Goal: Information Seeking & Learning: Understand process/instructions

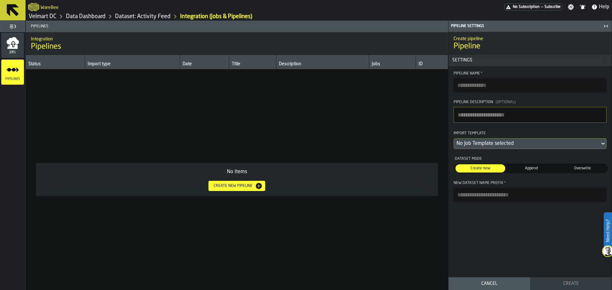
click at [144, 16] on link "Dataset: Activity Feed" at bounding box center [142, 16] width 55 height 7
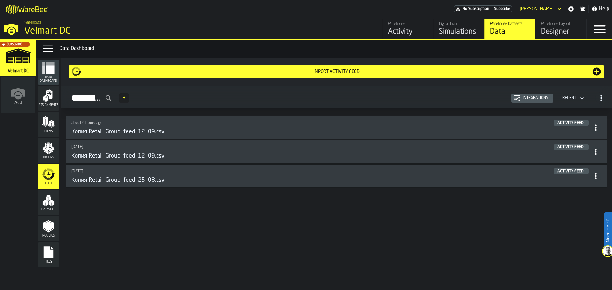
click at [530, 96] on div "Integrations" at bounding box center [535, 98] width 31 height 4
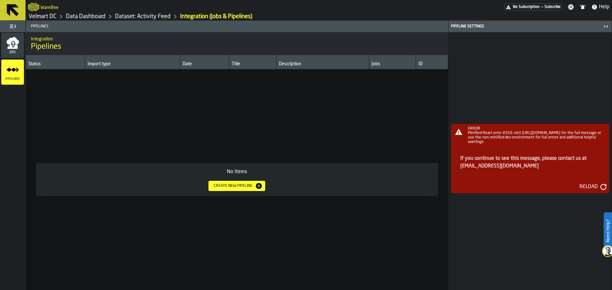
click at [12, 48] on icon "menu Jobs" at bounding box center [12, 47] width 10 height 4
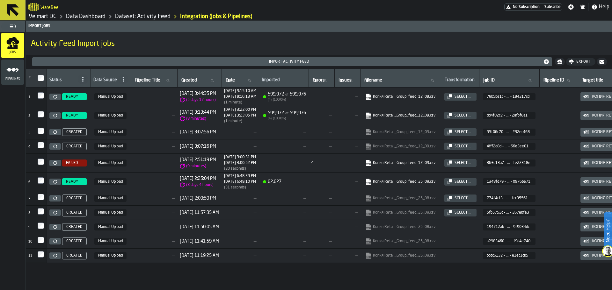
click at [18, 77] on div "Pipelines" at bounding box center [12, 72] width 23 height 18
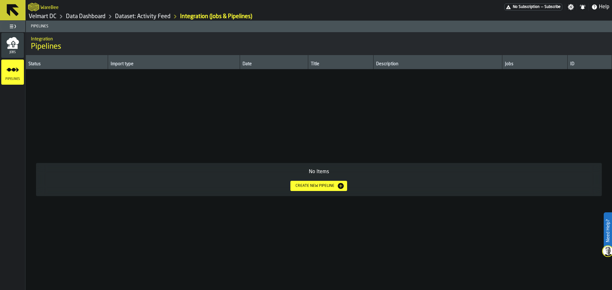
click at [41, 126] on td "No Items Create new pipeline" at bounding box center [319, 180] width 586 height 221
click at [141, 18] on link "Dataset: Activity Feed" at bounding box center [142, 16] width 55 height 7
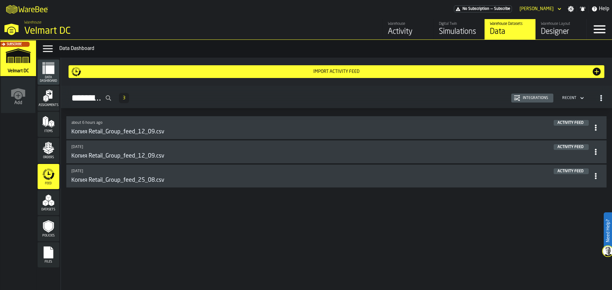
click at [46, 131] on span "Items" at bounding box center [49, 132] width 22 height 4
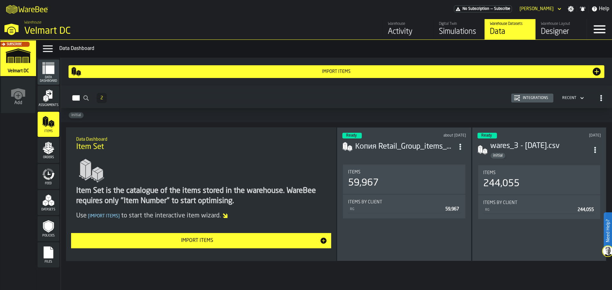
click at [533, 101] on div "Integrations" at bounding box center [532, 98] width 37 height 6
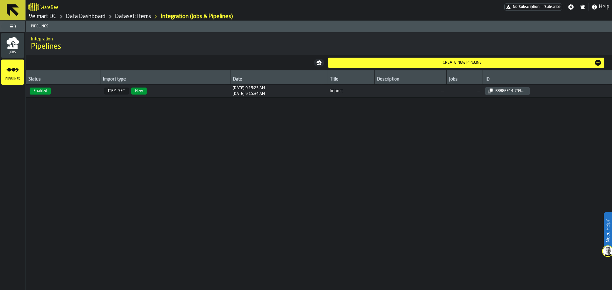
drag, startPoint x: 53, startPoint y: 160, endPoint x: 57, endPoint y: 160, distance: 4.5
click at [53, 160] on div "Status Import type Date Title Description Jobs ID Enabled ITEM_SET New [DATE] 9…" at bounding box center [319, 180] width 586 height 220
click at [233, 93] on div "[DATE] 9:15:34 AM" at bounding box center [249, 94] width 32 height 4
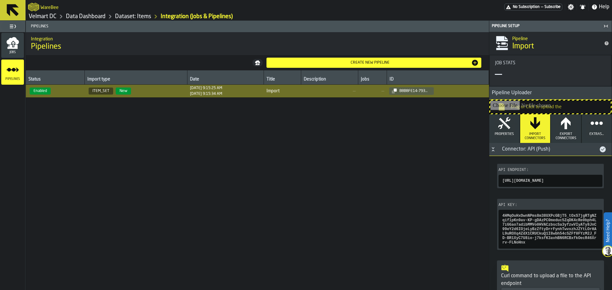
click at [47, 17] on link "Velmart DC" at bounding box center [43, 16] width 28 height 7
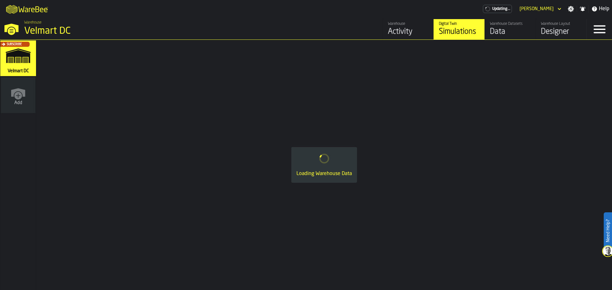
click at [401, 32] on div "Activity" at bounding box center [408, 32] width 40 height 10
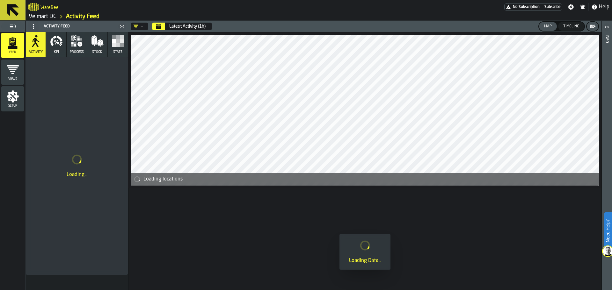
click at [119, 49] on button "Stats" at bounding box center [118, 44] width 20 height 25
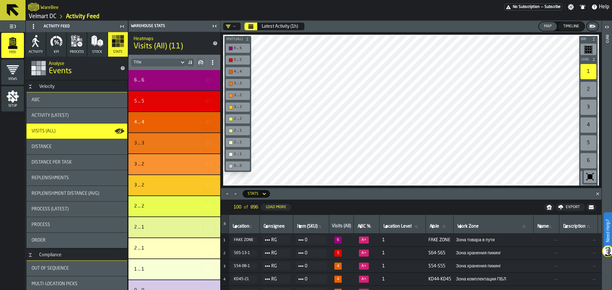
click at [599, 192] on icon "Close" at bounding box center [598, 194] width 6 height 6
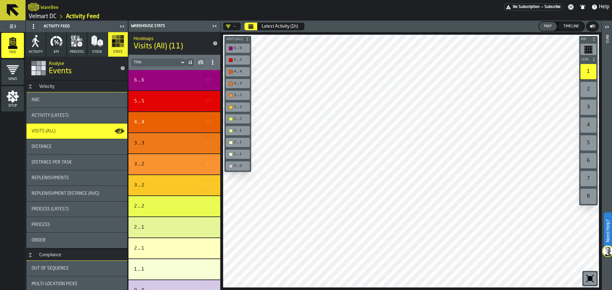
click at [213, 26] on icon "button-toggle-Close me" at bounding box center [215, 26] width 8 height 8
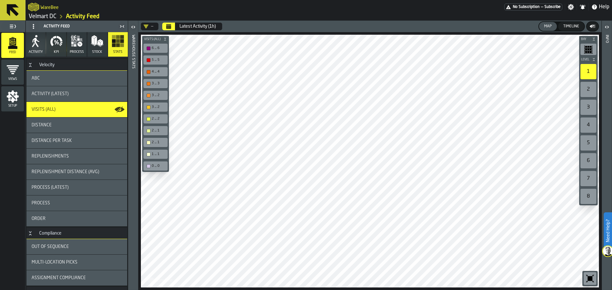
scroll to position [32, 0]
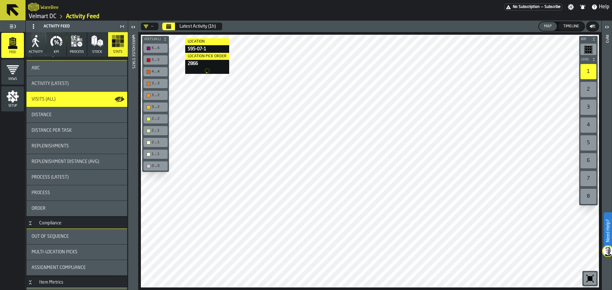
click at [172, 26] on button "Календарь" at bounding box center [168, 27] width 13 height 8
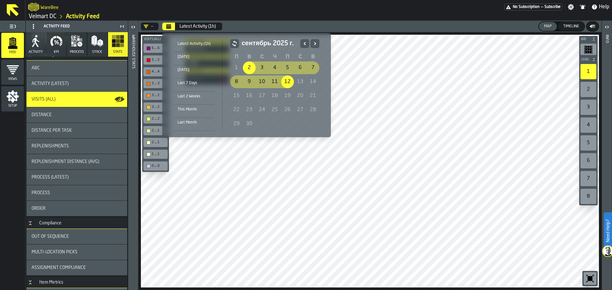
drag, startPoint x: 269, startPoint y: 80, endPoint x: 245, endPoint y: 68, distance: 26.4
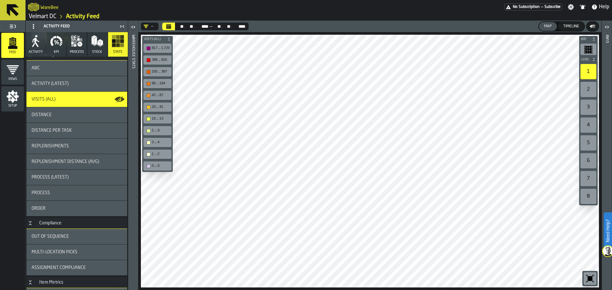
click at [43, 16] on link "Velmart DC" at bounding box center [43, 16] width 28 height 7
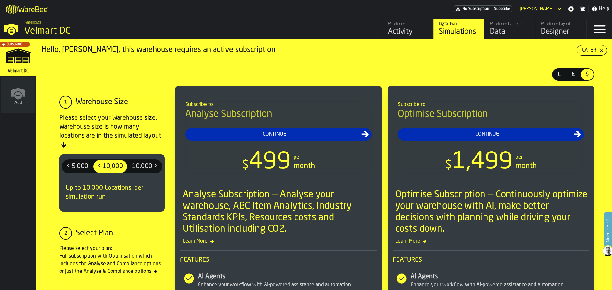
click at [495, 30] on div "Data" at bounding box center [510, 32] width 40 height 10
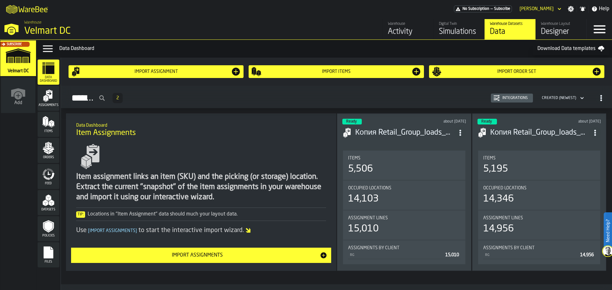
click at [47, 121] on polygon "menu Items" at bounding box center [47, 122] width 3 height 8
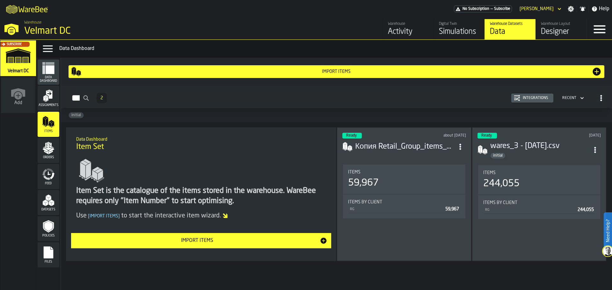
click at [521, 96] on div "Integrations" at bounding box center [535, 98] width 31 height 4
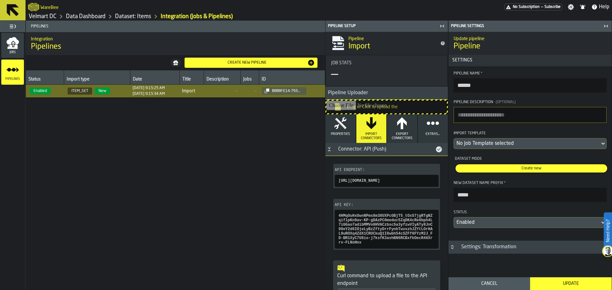
click at [153, 95] on div "[DATE] 9:15:34 AM" at bounding box center [149, 94] width 32 height 4
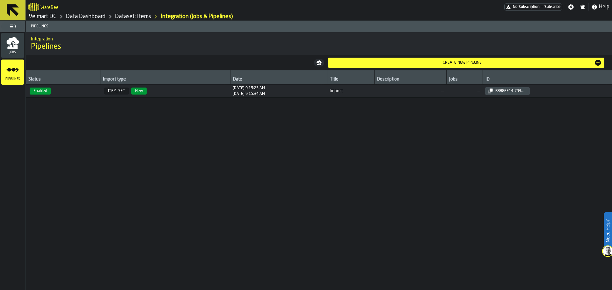
click at [374, 95] on td "Import" at bounding box center [350, 91] width 47 height 13
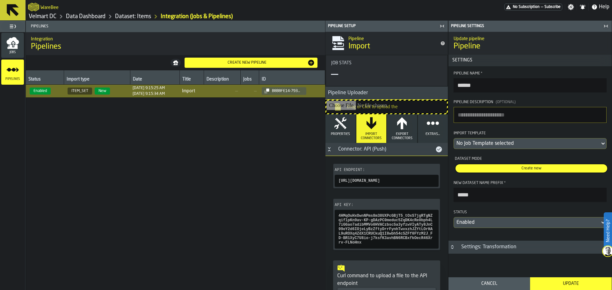
click at [608, 26] on icon "button-toggle-Close me" at bounding box center [606, 26] width 8 height 8
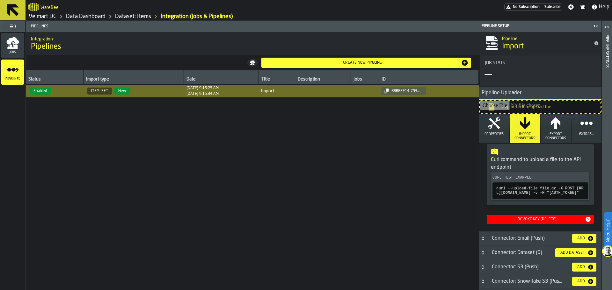
scroll to position [128, 0]
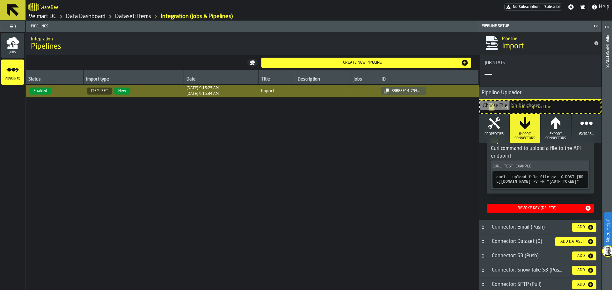
click at [0, 0] on icon "button-" at bounding box center [0, 0] width 0 height 0
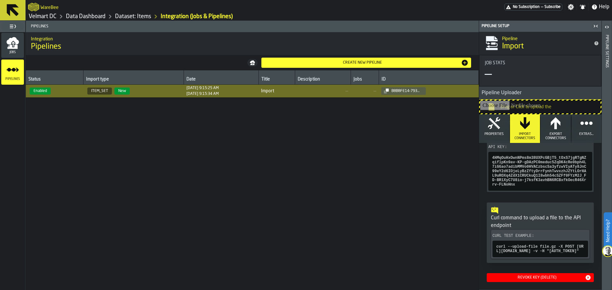
scroll to position [0, 0]
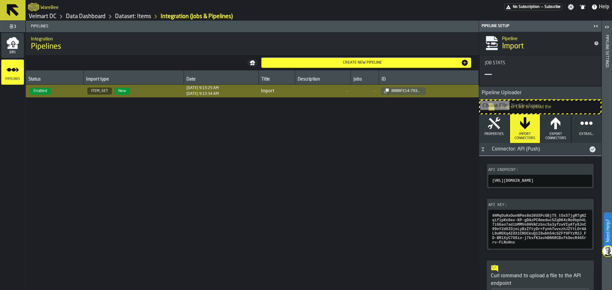
click at [0, 0] on icon "button-" at bounding box center [0, 0] width 0 height 0
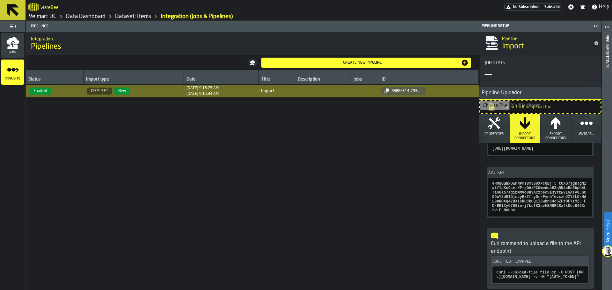
scroll to position [64, 0]
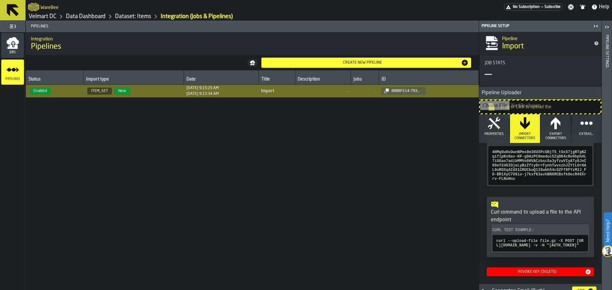
click at [0, 0] on icon "button-" at bounding box center [0, 0] width 0 height 0
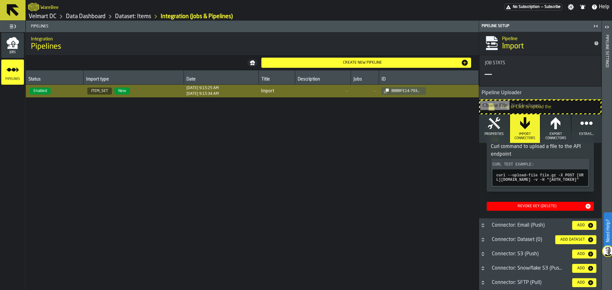
scroll to position [174, 0]
click at [51, 18] on link "Velmart DC" at bounding box center [43, 16] width 28 height 7
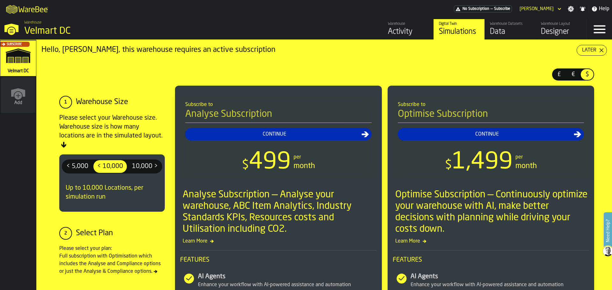
click at [399, 34] on div "Activity" at bounding box center [408, 32] width 40 height 10
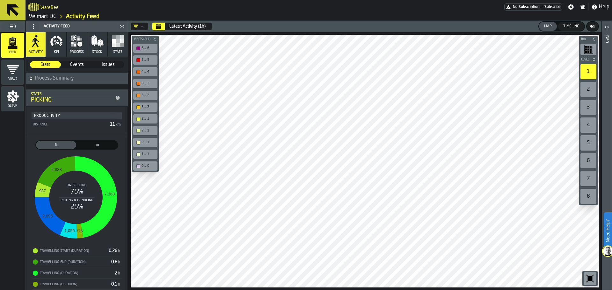
click at [110, 51] on button "Stats" at bounding box center [118, 44] width 20 height 25
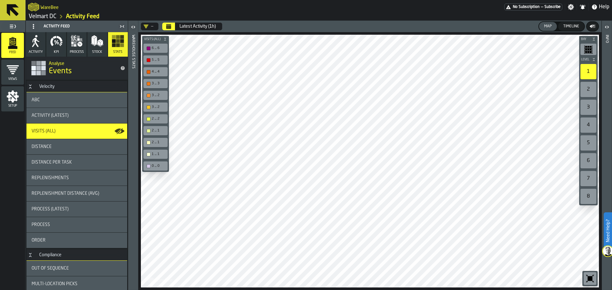
click at [168, 26] on icon "Календарь" at bounding box center [168, 26] width 5 height 5
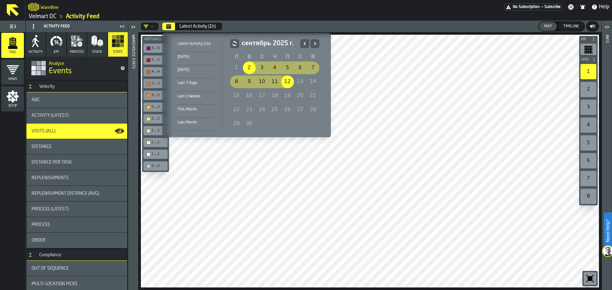
drag, startPoint x: 288, startPoint y: 80, endPoint x: 252, endPoint y: 70, distance: 37.0
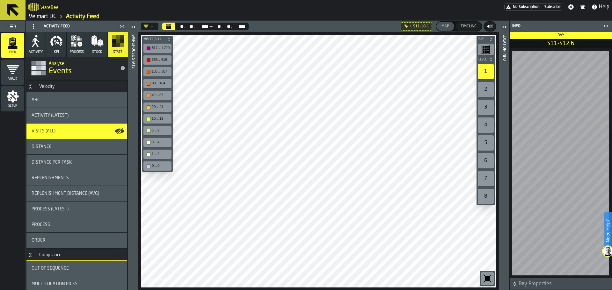
click at [303, 192] on div at bounding box center [319, 161] width 356 height 253
click at [47, 15] on link "Velmart DC" at bounding box center [43, 16] width 28 height 7
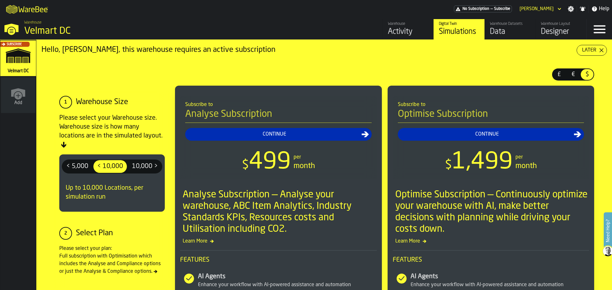
click at [498, 32] on div "Data" at bounding box center [510, 32] width 40 height 10
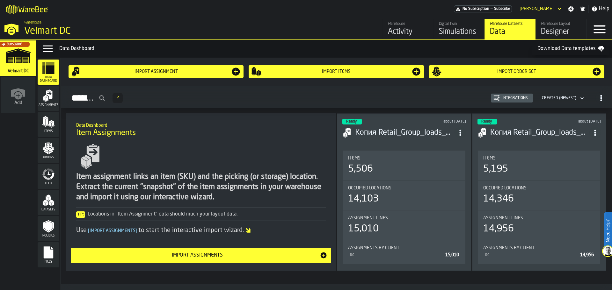
click at [49, 183] on span "Feed" at bounding box center [49, 184] width 22 height 4
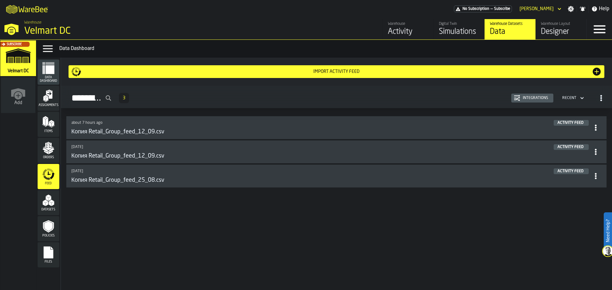
click at [48, 132] on span "Items" at bounding box center [49, 132] width 22 height 4
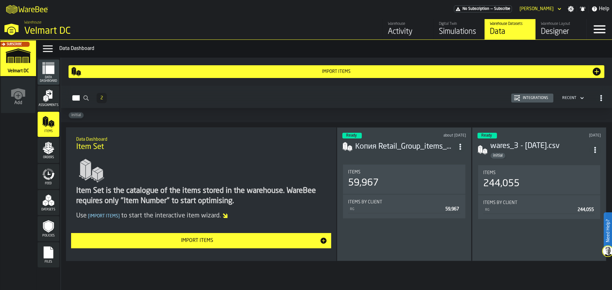
click at [527, 98] on div "Integrations" at bounding box center [535, 98] width 31 height 4
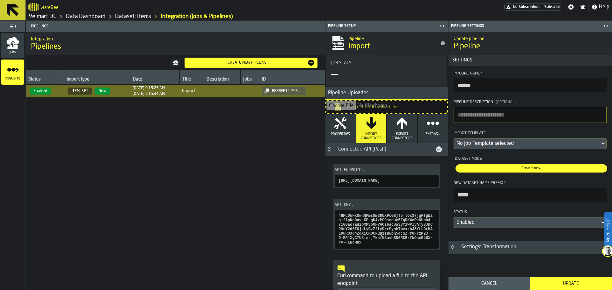
click at [69, 94] on span "ITEM_SET" at bounding box center [80, 91] width 25 height 7
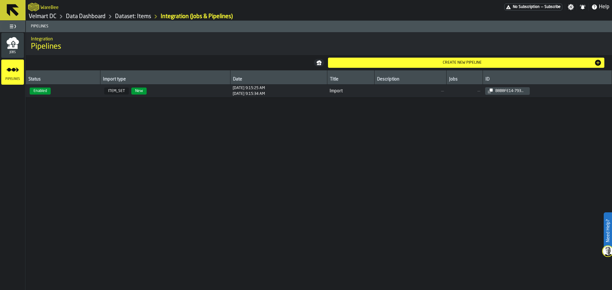
click at [215, 90] on span "ITEM_SET New" at bounding box center [165, 91] width 125 height 7
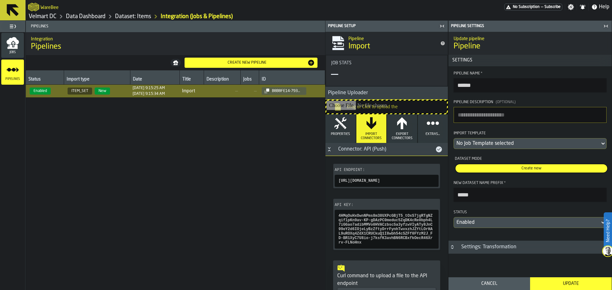
click at [609, 26] on icon "button-toggle-Close me" at bounding box center [606, 26] width 8 height 8
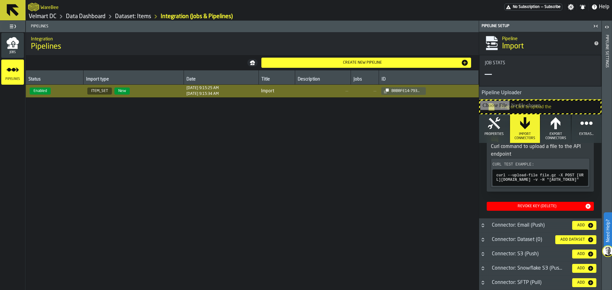
scroll to position [128, 0]
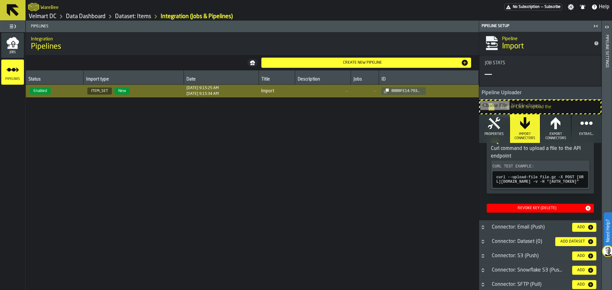
click at [41, 20] on link "Velmart DC" at bounding box center [43, 16] width 28 height 7
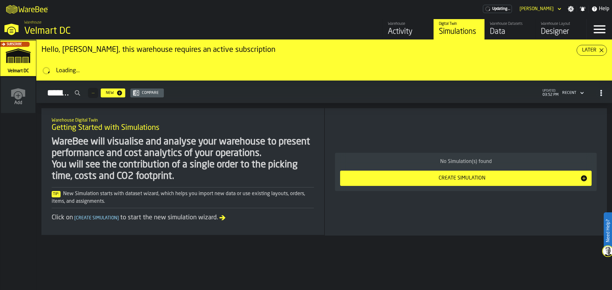
click at [399, 36] on div "Activity" at bounding box center [408, 32] width 40 height 10
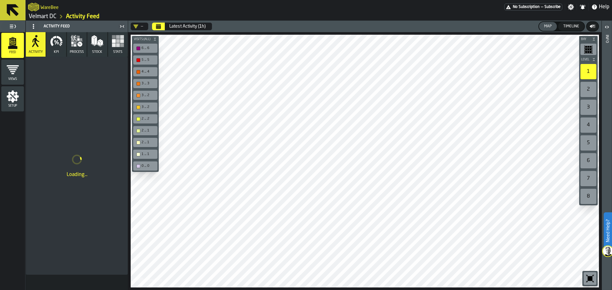
click at [114, 50] on span "Stats" at bounding box center [117, 52] width 9 height 4
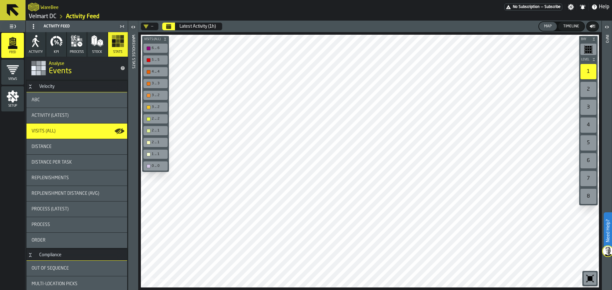
click at [196, 28] on div "Latest Activity (1h)" at bounding box center [198, 26] width 36 height 5
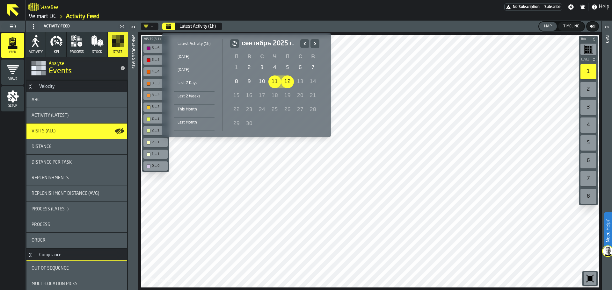
drag, startPoint x: 277, startPoint y: 83, endPoint x: 281, endPoint y: 83, distance: 3.5
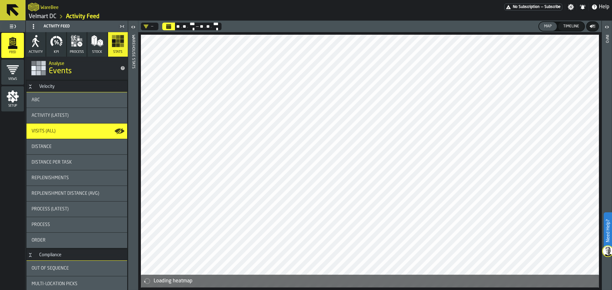
click at [172, 26] on button "Календарь" at bounding box center [168, 27] width 13 height 8
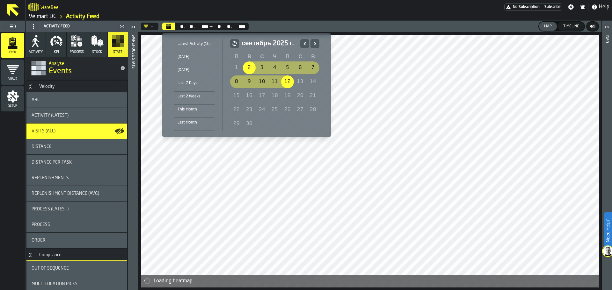
drag, startPoint x: 248, startPoint y: 68, endPoint x: 286, endPoint y: 85, distance: 41.1
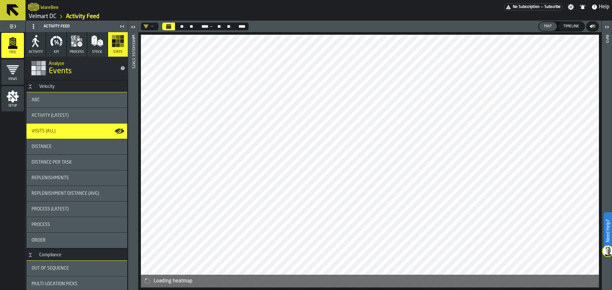
click at [168, 26] on icon "Календарь" at bounding box center [168, 27] width 5 height 3
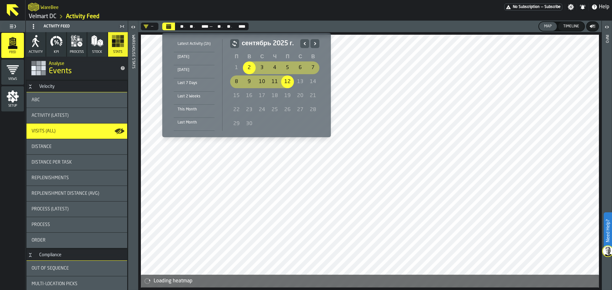
click at [287, 82] on div "12" at bounding box center [287, 82] width 13 height 13
drag, startPoint x: 281, startPoint y: 83, endPoint x: 244, endPoint y: 69, distance: 39.6
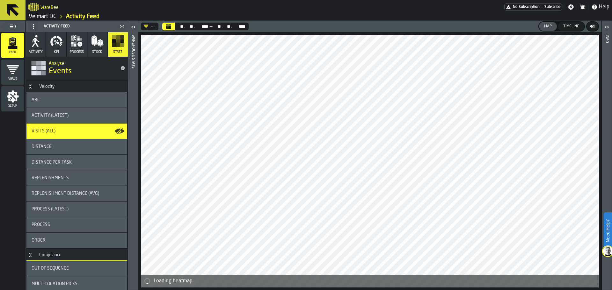
click at [82, 115] on div "Activity (Latest)" at bounding box center [77, 115] width 91 height 5
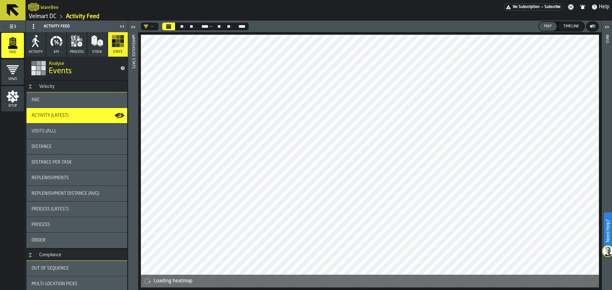
click at [83, 131] on div "Visits (All)" at bounding box center [77, 131] width 91 height 5
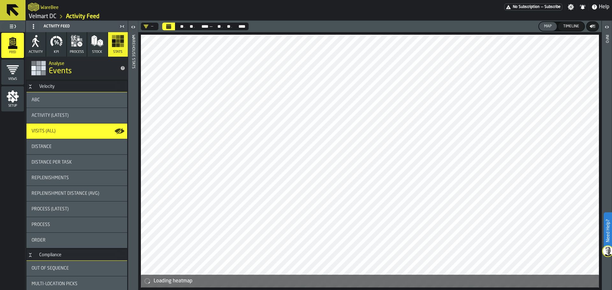
click at [45, 16] on link "Velmart DC" at bounding box center [43, 16] width 28 height 7
click at [44, 17] on main "WareBee No Subscription — Subscribe Settings Notifications Help Velmart DC Acti…" at bounding box center [306, 145] width 612 height 290
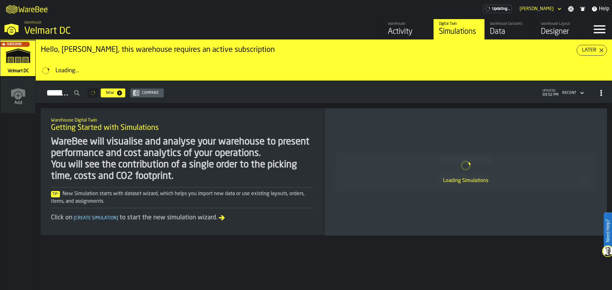
click at [494, 37] on div "Data" at bounding box center [510, 32] width 40 height 10
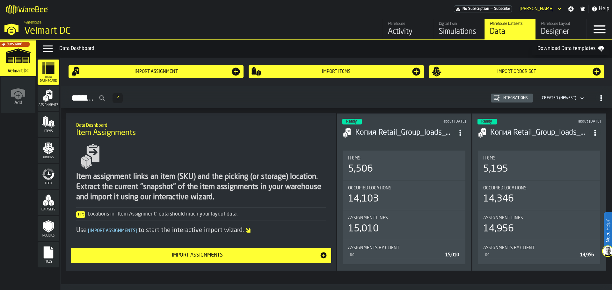
click at [48, 129] on div "Items" at bounding box center [49, 125] width 22 height 18
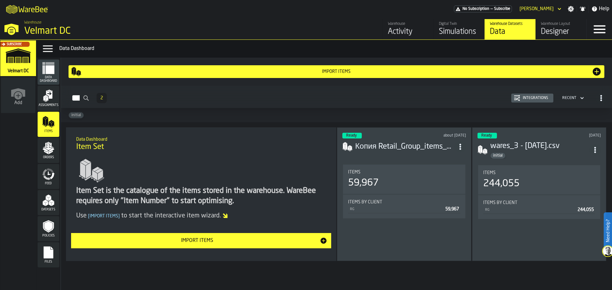
click at [535, 96] on div "Integrations" at bounding box center [535, 98] width 31 height 4
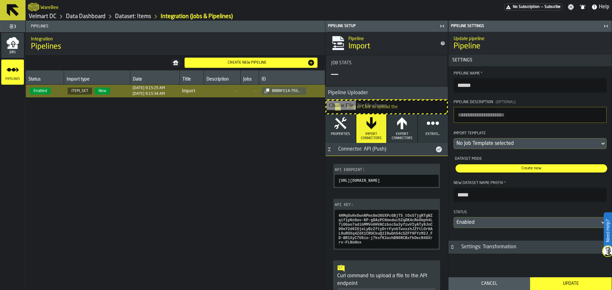
click at [609, 26] on icon "button-toggle-Close me" at bounding box center [606, 26] width 8 height 8
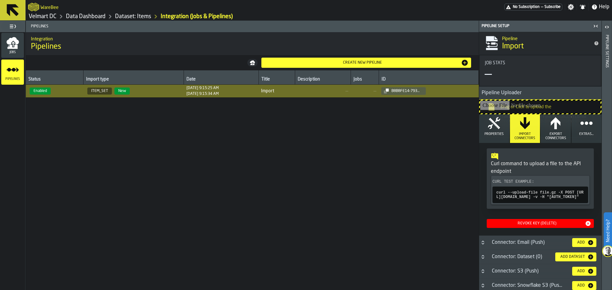
scroll to position [128, 0]
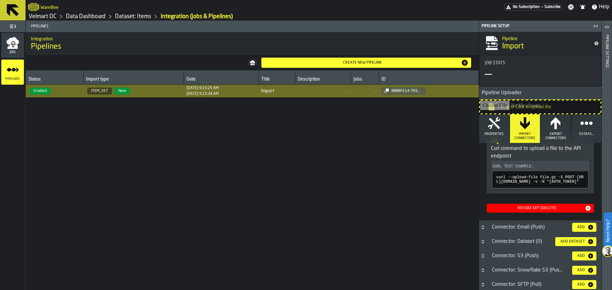
drag, startPoint x: 332, startPoint y: 175, endPoint x: 297, endPoint y: 178, distance: 34.5
click at [297, 183] on div "Status Import type Date Title Description Jobs ID Enabled ITEM_SET New [DATE] 9…" at bounding box center [252, 180] width 453 height 220
